Goal: Information Seeking & Learning: Learn about a topic

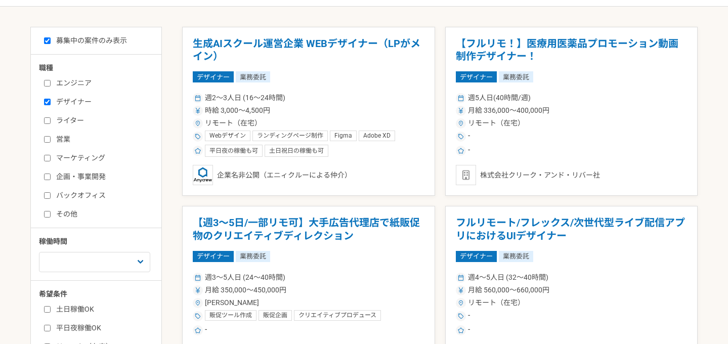
scroll to position [105, 0]
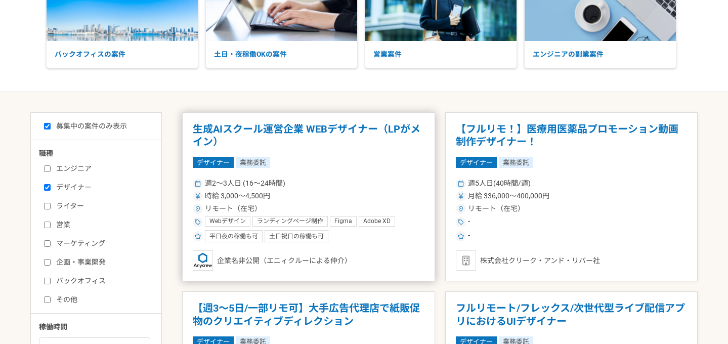
click at [386, 148] on article "生成AIスクール運営企業 WEBデザイナー（LPがメイン） デザイナー 業務委託 週2〜3人日 (16〜24時間) 時給 3,000〜4,500円 リモート（…" at bounding box center [308, 196] width 253 height 169
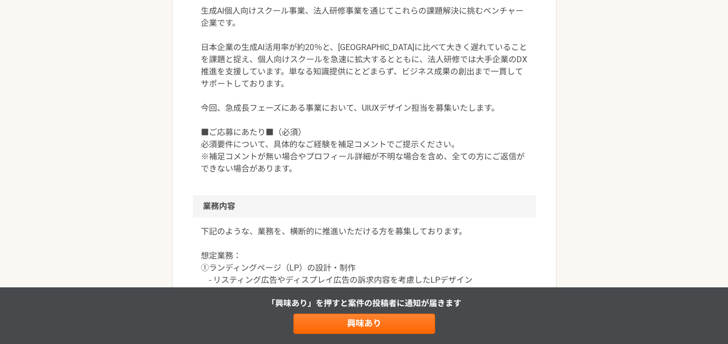
scroll to position [346, 0]
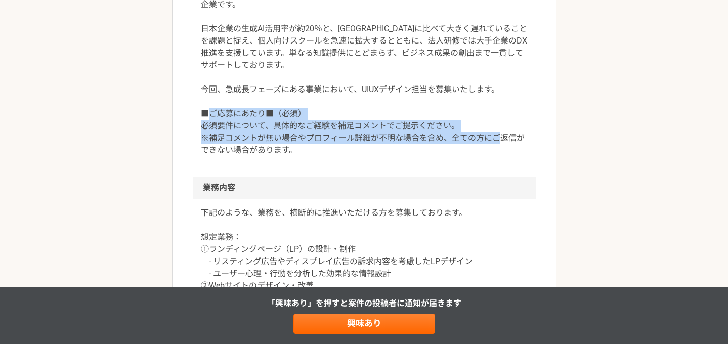
drag, startPoint x: 213, startPoint y: 130, endPoint x: 309, endPoint y: 153, distance: 98.9
click at [309, 153] on p "生成AI個人向けスクール事業、法人研修事業を通じてこれらの課題解決に挑むベンチャー企業です。 日本企業の生成AI活用率が約20％と、[GEOGRAPHIC_D…" at bounding box center [364, 71] width 327 height 170
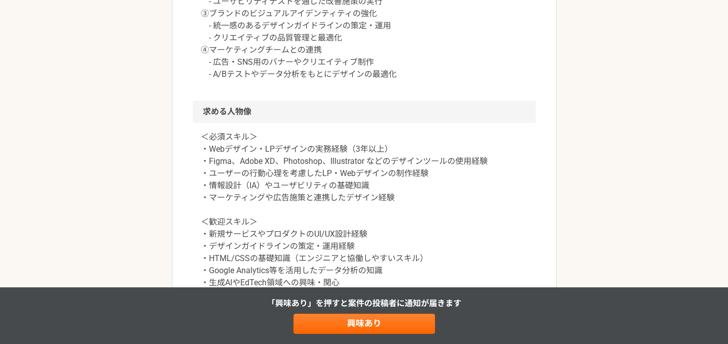
scroll to position [655, 0]
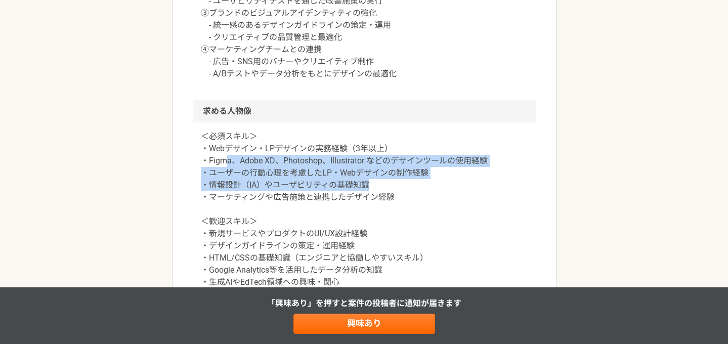
drag, startPoint x: 226, startPoint y: 162, endPoint x: 386, endPoint y: 190, distance: 162.8
click at [386, 190] on p "＜必須スキル＞ ・Webデザイン・LPデザインの実務経験（3年以上） ・Figma、Adobe XD、Photoshop、Illustrator などのデザイ…" at bounding box center [364, 209] width 327 height 158
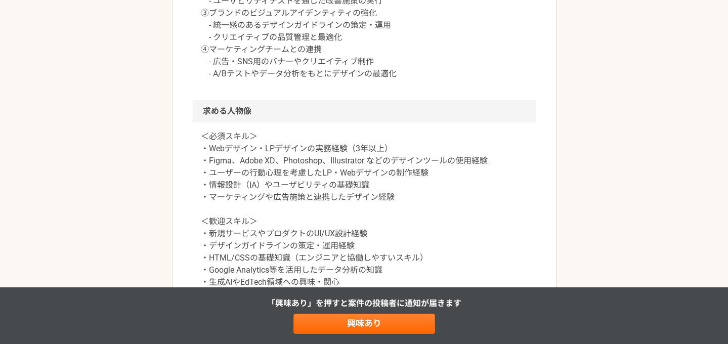
click at [408, 204] on p "＜必須スキル＞ ・Webデザイン・LPデザインの実務経験（3年以上） ・Figma、Adobe XD、Photoshop、Illustrator などのデザイ…" at bounding box center [364, 209] width 327 height 158
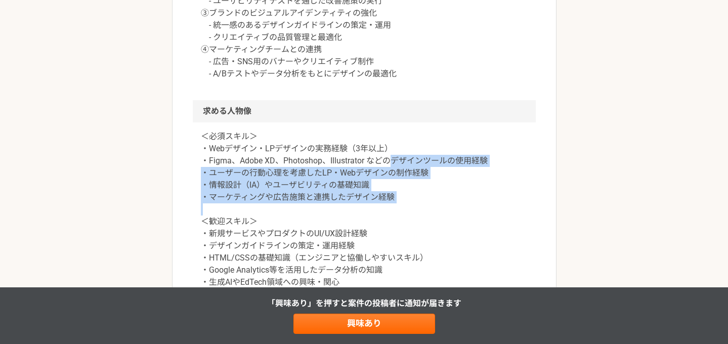
drag, startPoint x: 408, startPoint y: 204, endPoint x: 410, endPoint y: 156, distance: 47.6
click at [410, 156] on p "＜必須スキル＞ ・Webデザイン・LPデザインの実務経験（3年以上） ・Figma、Adobe XD、Photoshop、Illustrator などのデザイ…" at bounding box center [364, 209] width 327 height 158
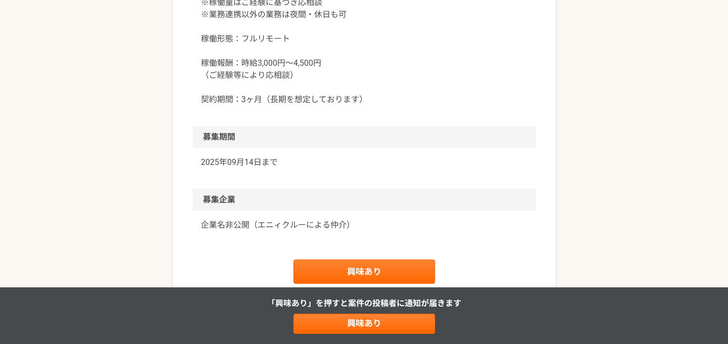
scroll to position [1105, 0]
